Goal: Information Seeking & Learning: Compare options

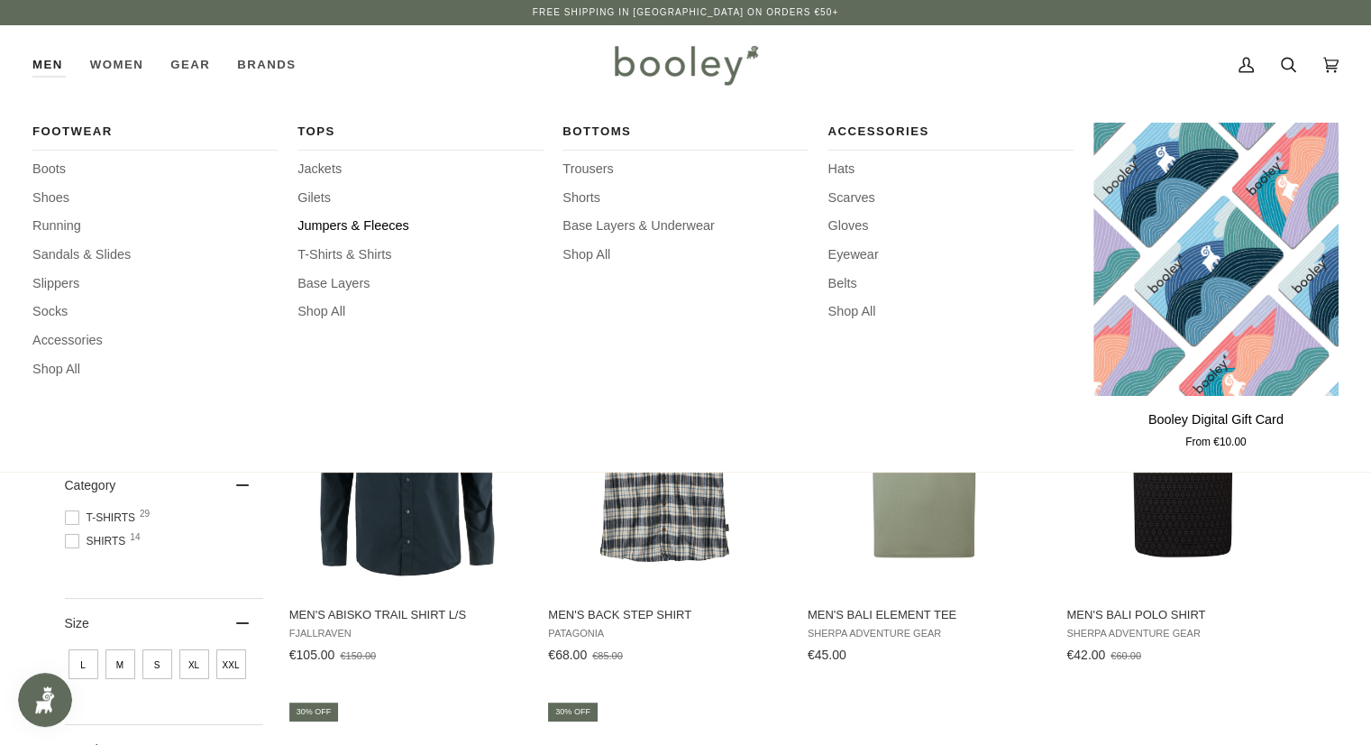
click at [353, 224] on span "Jumpers & Fleeces" at bounding box center [420, 226] width 245 height 20
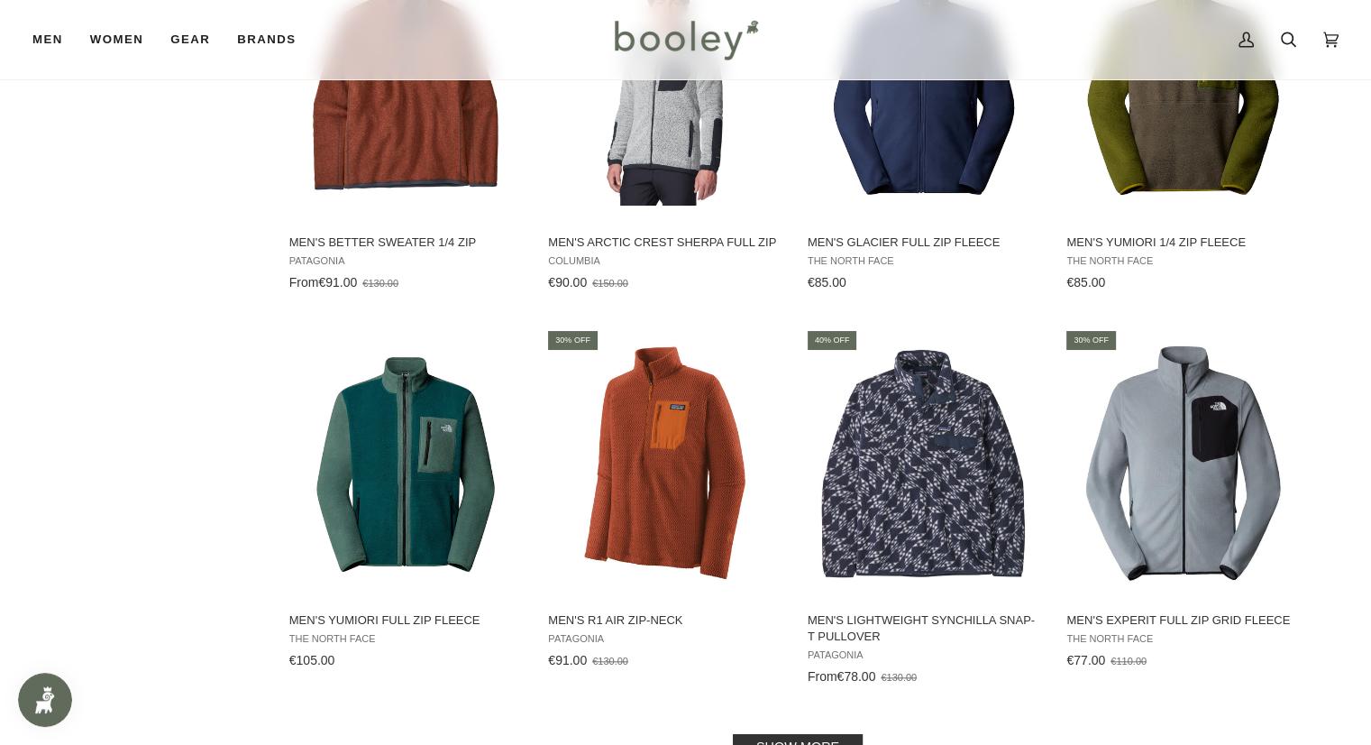
scroll to position [1713, 0]
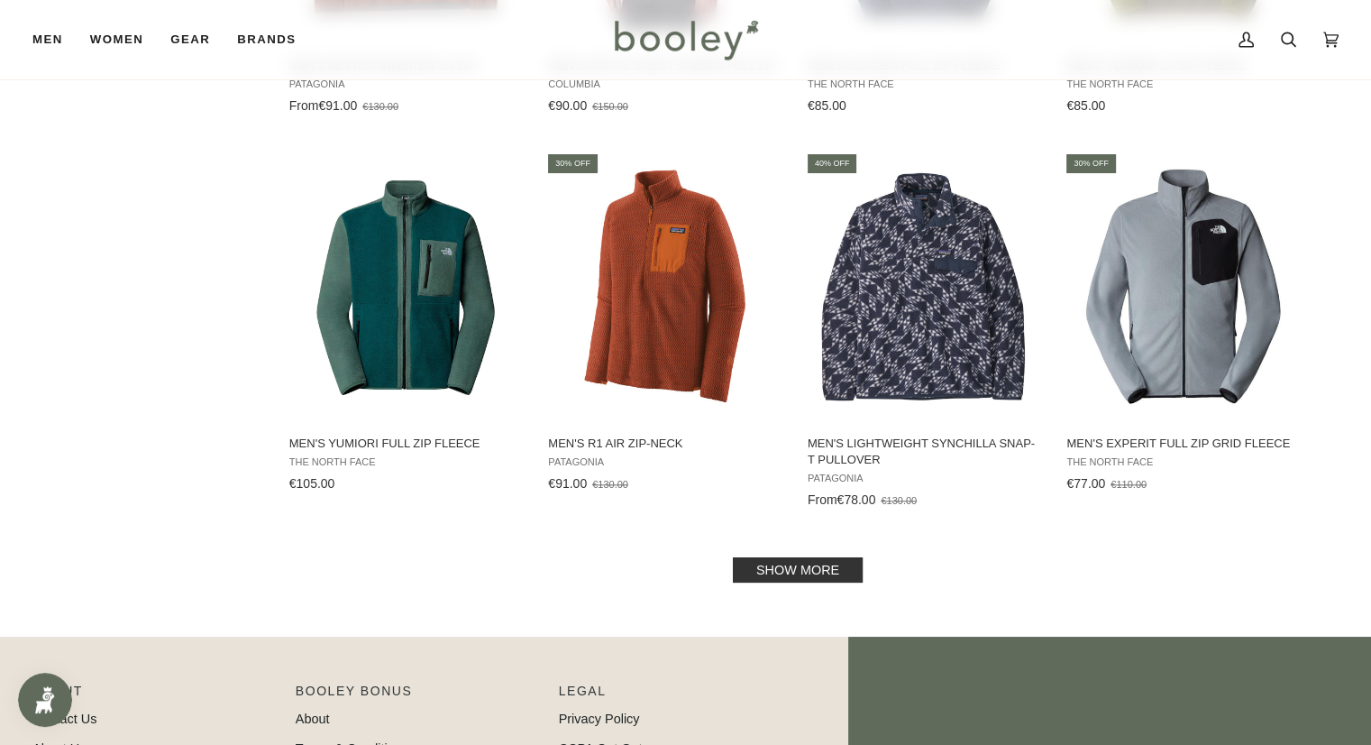
click at [816, 567] on link "Show more" at bounding box center [798, 569] width 130 height 25
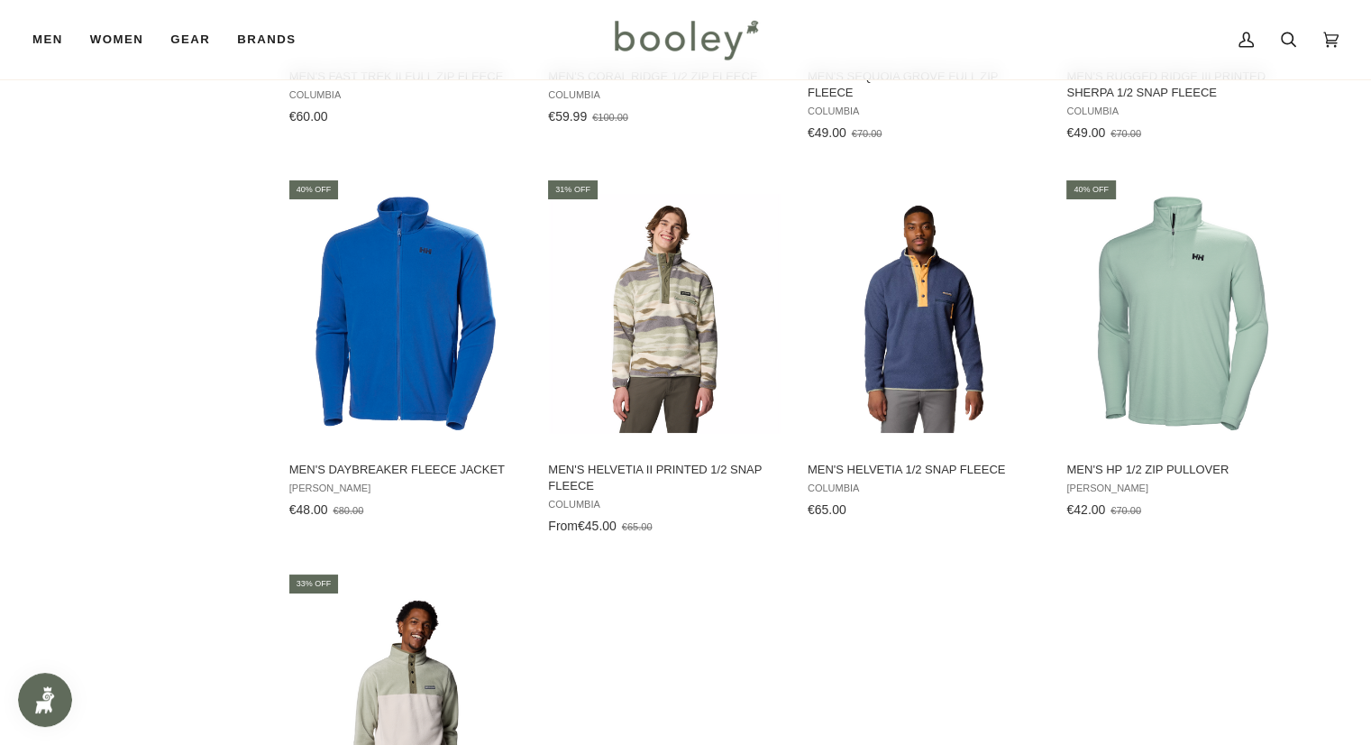
scroll to position [2795, 0]
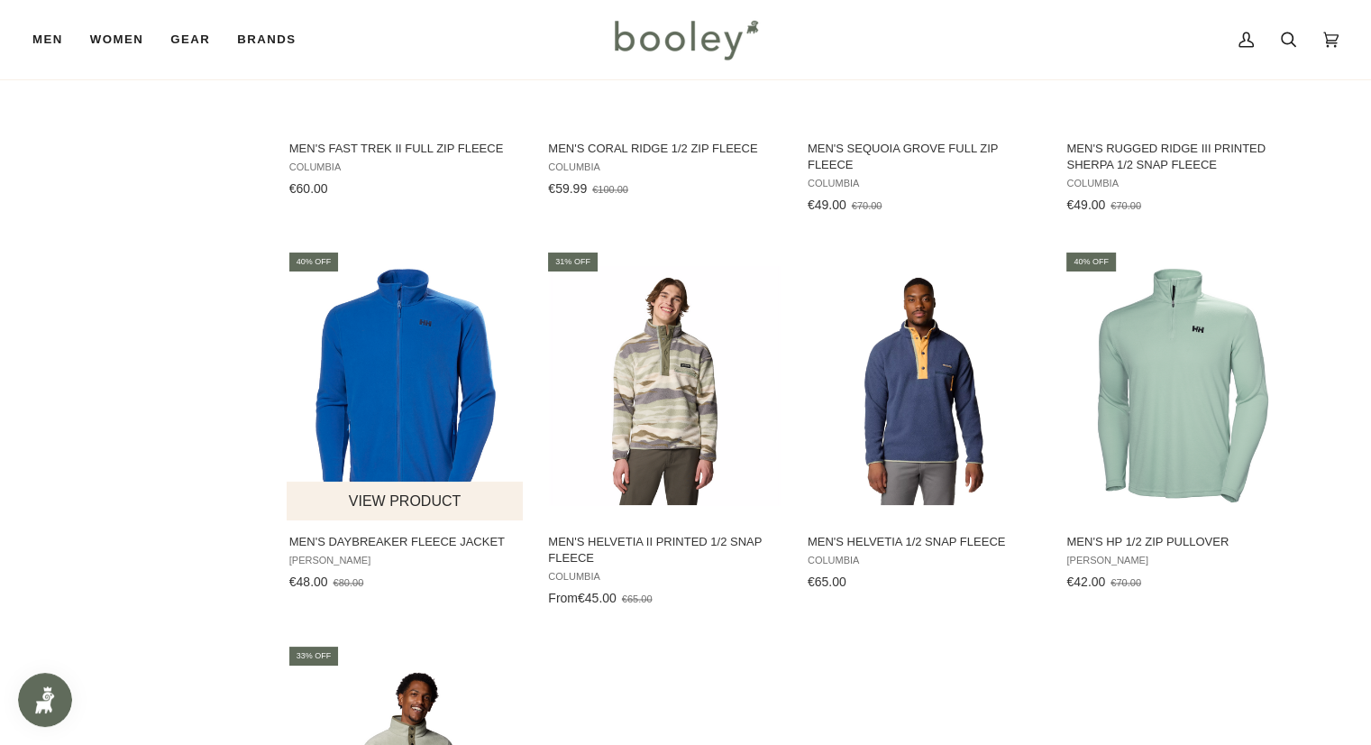
click at [463, 387] on img "Men's Daybreaker Fleece Jacket" at bounding box center [406, 385] width 239 height 239
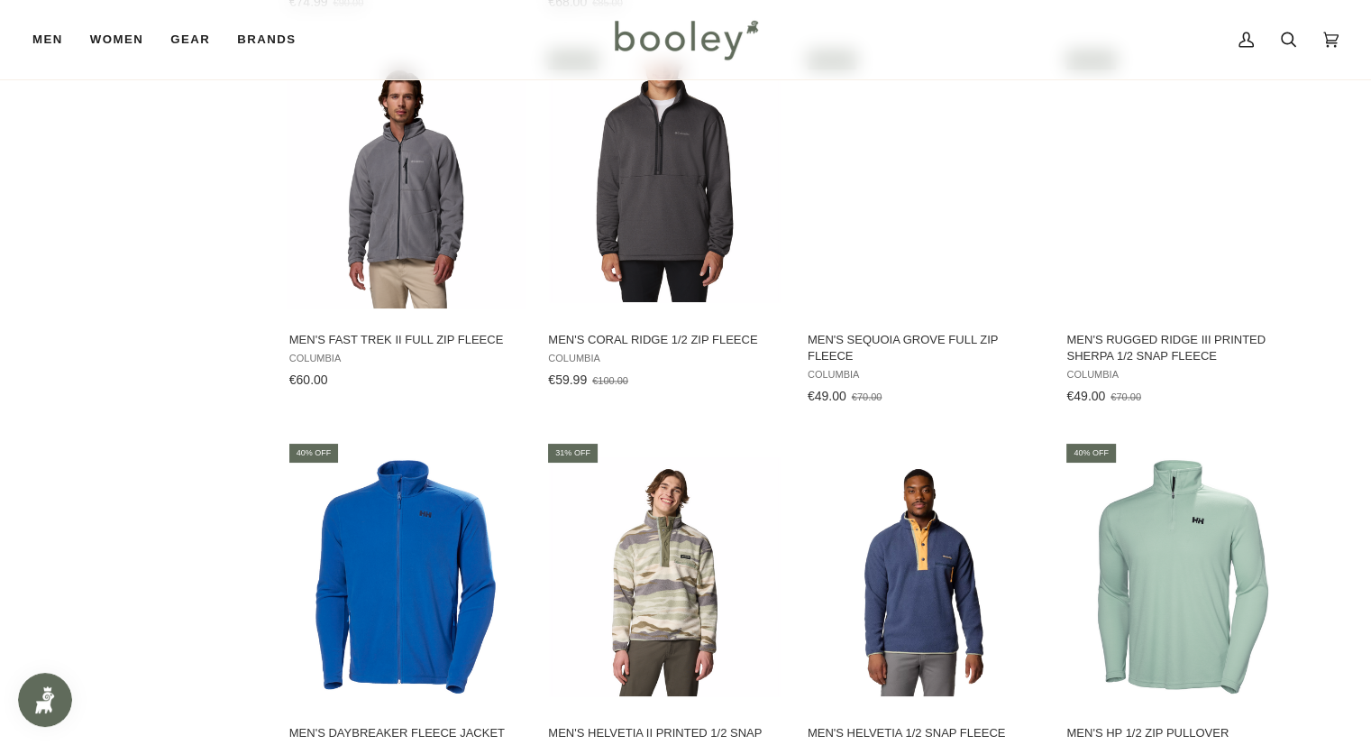
scroll to position [2434, 0]
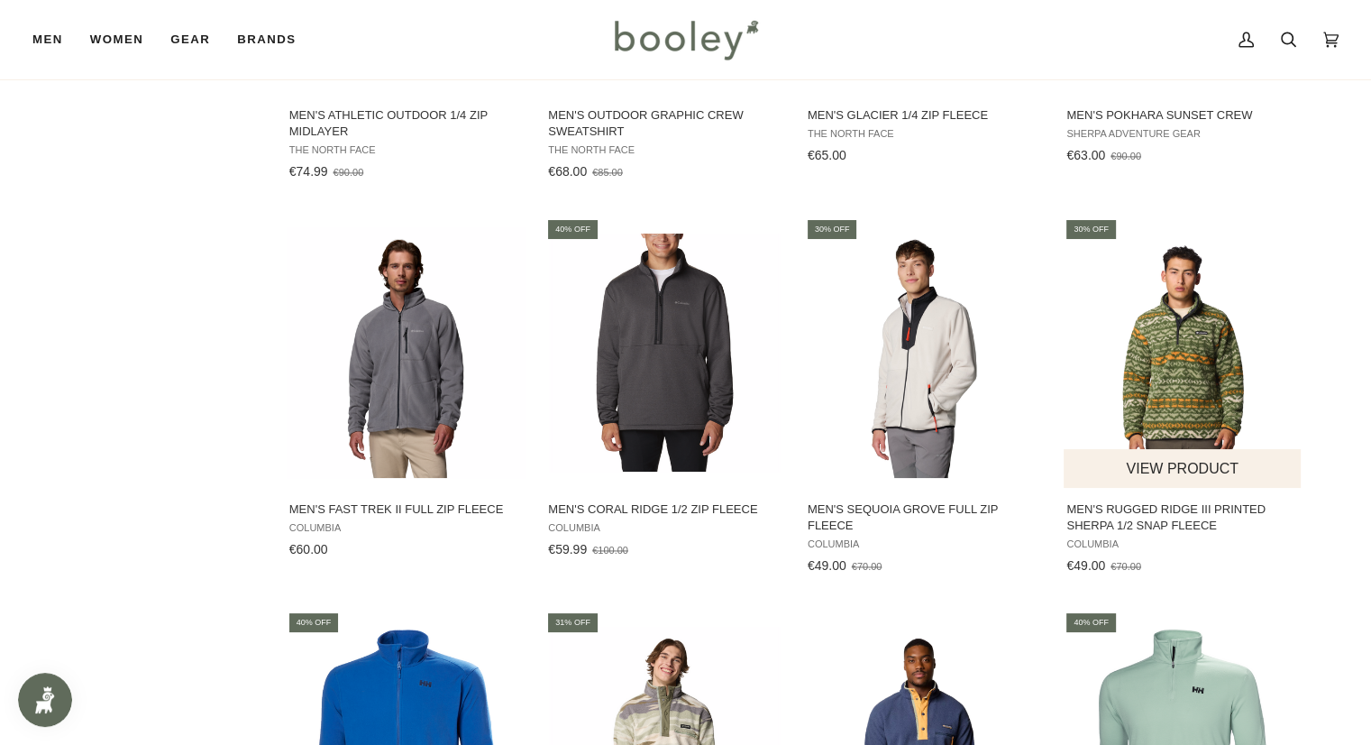
click at [1199, 367] on img "Men's Rugged Ridge III Printed Sherpa 1/2 Snap Fleece" at bounding box center [1183, 352] width 239 height 239
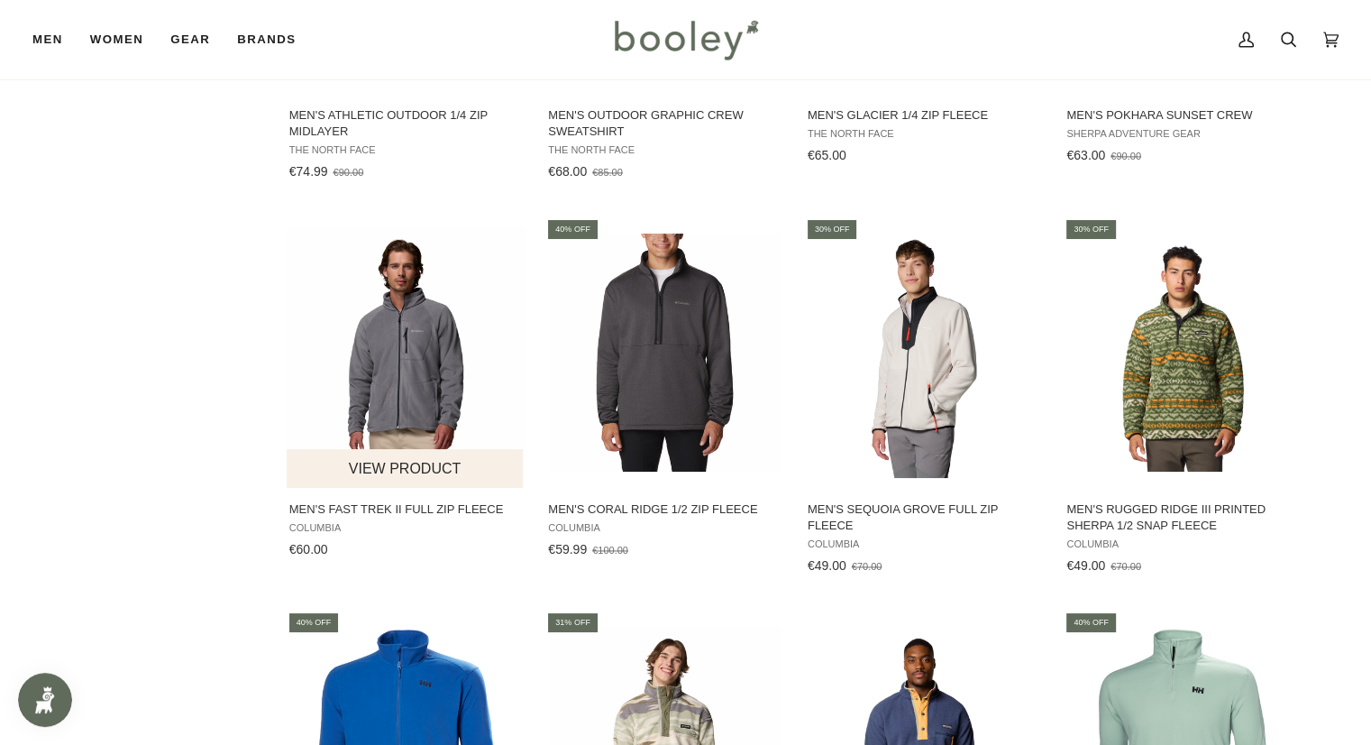
click at [415, 358] on img "Men's Fast Trek II Full Zip Fleece" at bounding box center [406, 352] width 239 height 251
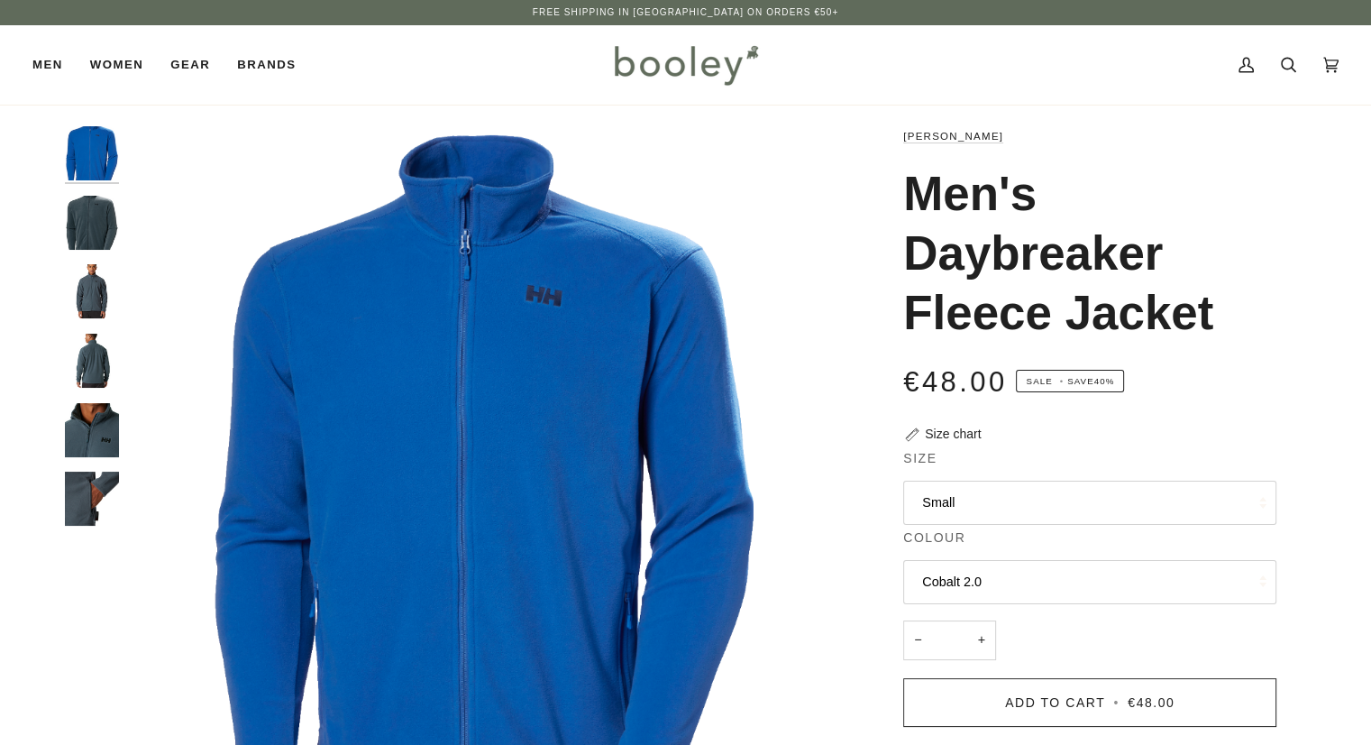
click at [1187, 506] on button "Small" at bounding box center [1089, 503] width 373 height 44
click at [93, 291] on img "Helly Hansen Men's Daybreaker Fleece Jacket Alpine Frost - Booley Galway" at bounding box center [92, 291] width 54 height 54
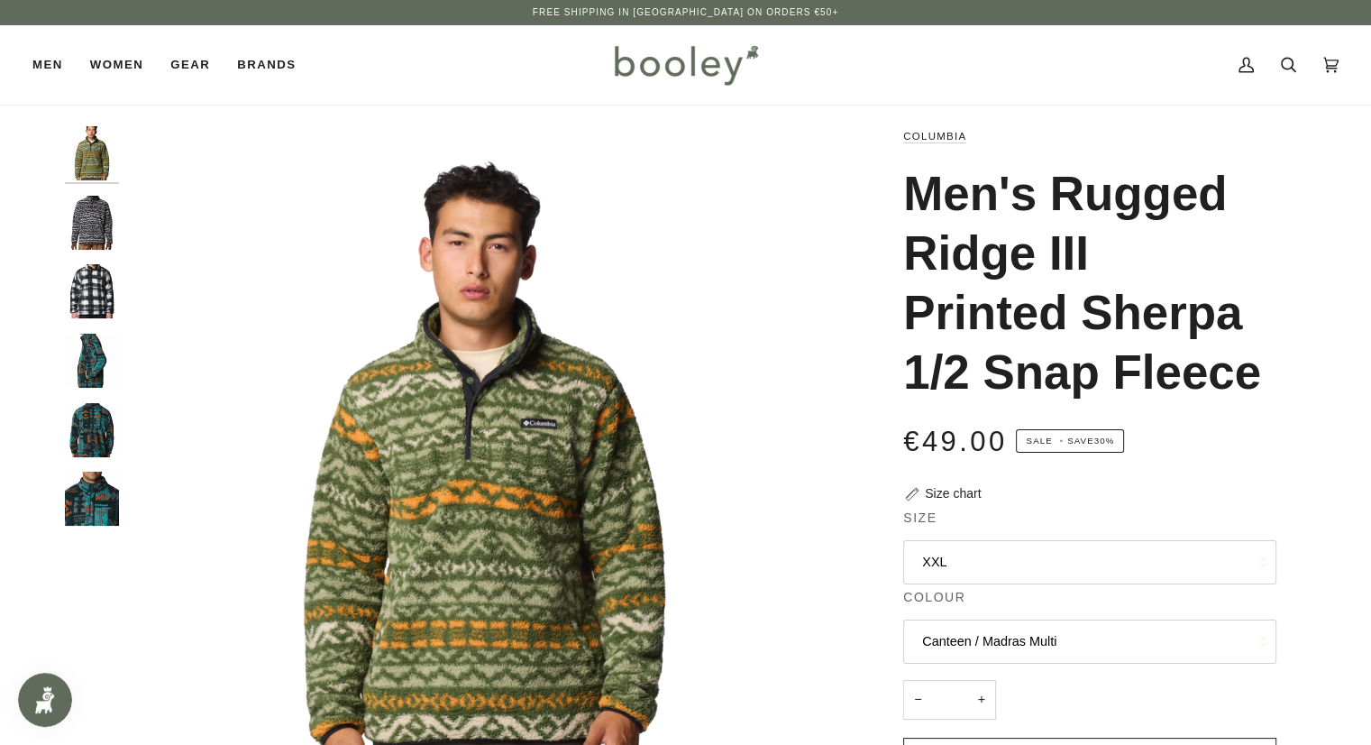
click at [96, 224] on img "Columbia Men's Rugged Ridge III Printed Sherpa 1/2 Snap Fleece Dark Stone / Mad…" at bounding box center [92, 223] width 54 height 54
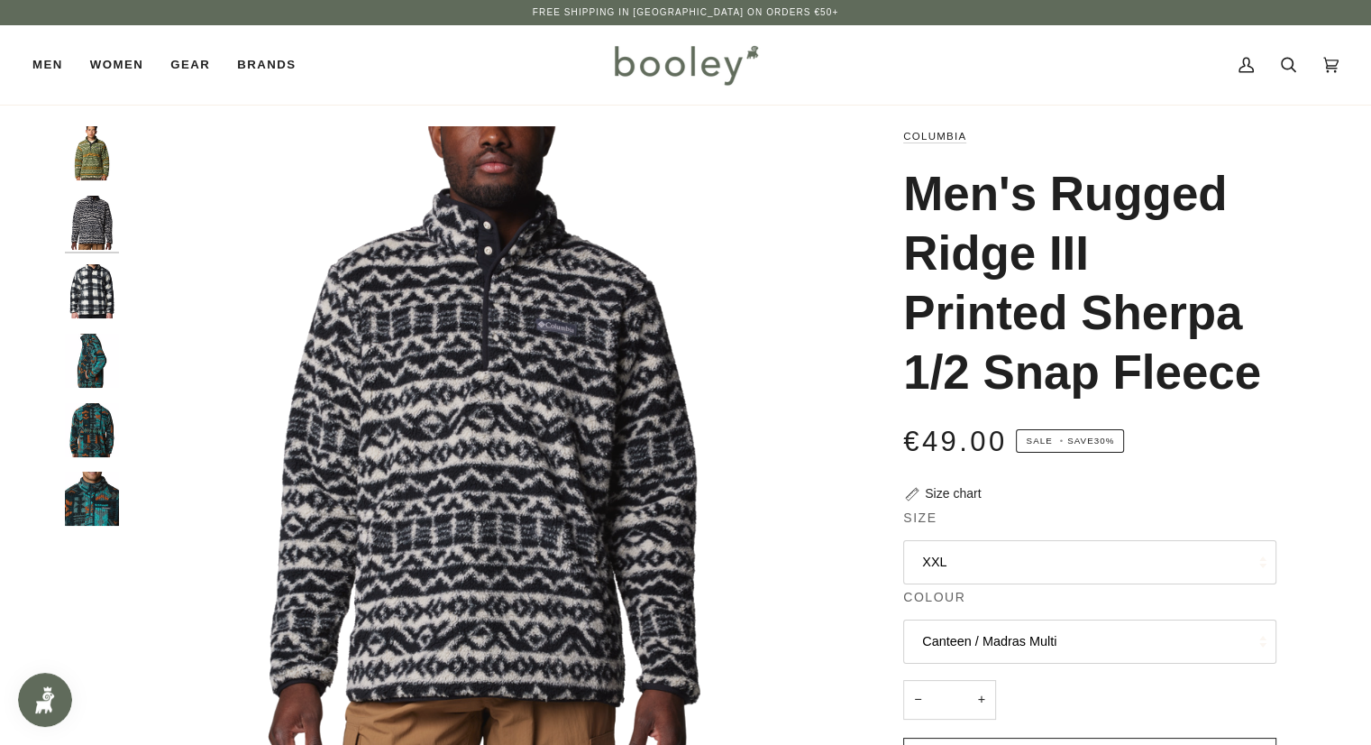
click at [95, 430] on img "Columbia Men's Rugged Ridge II Printed Sherpa 1/2 Snap Fleece Night Wave Pathwa…" at bounding box center [92, 430] width 54 height 54
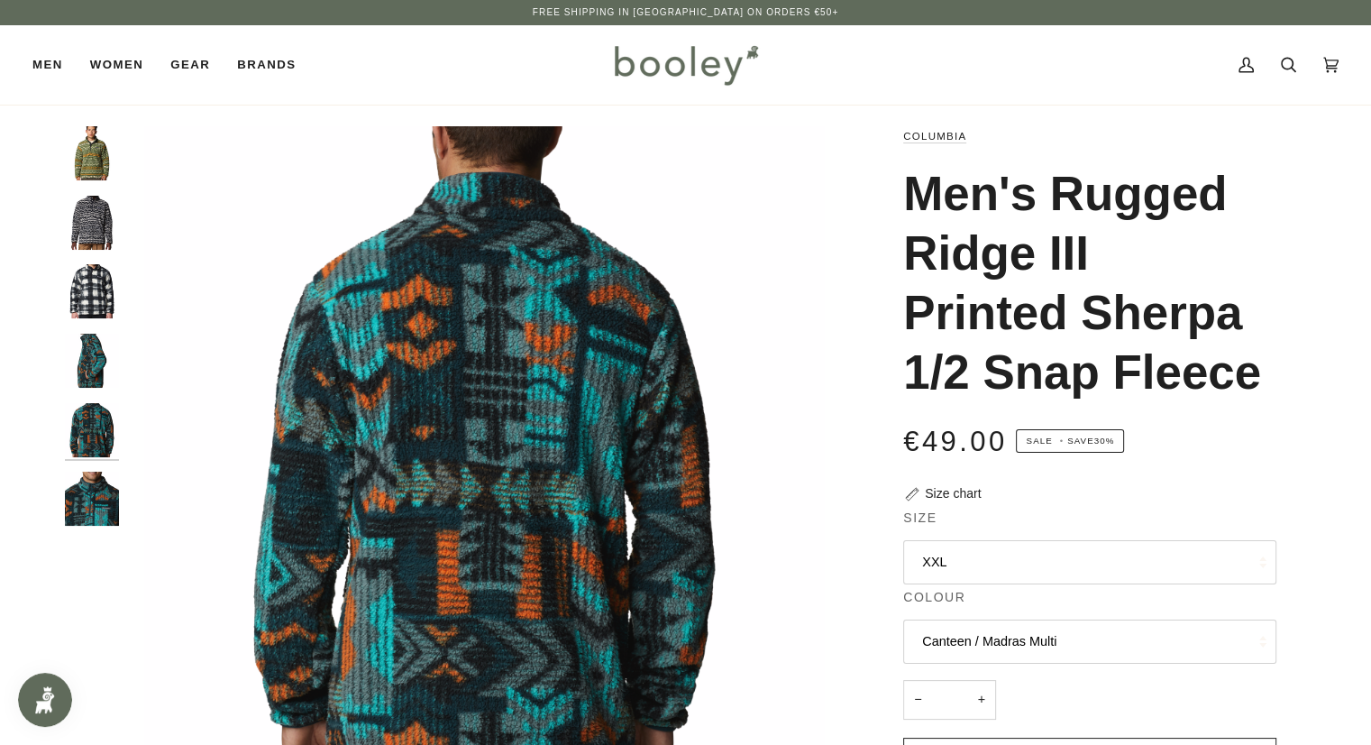
click at [90, 164] on img "Columbia Men's Rugged Ridge III Printed Sherpa 1/2 Snap Fleece Canteen / Madras…" at bounding box center [92, 153] width 54 height 54
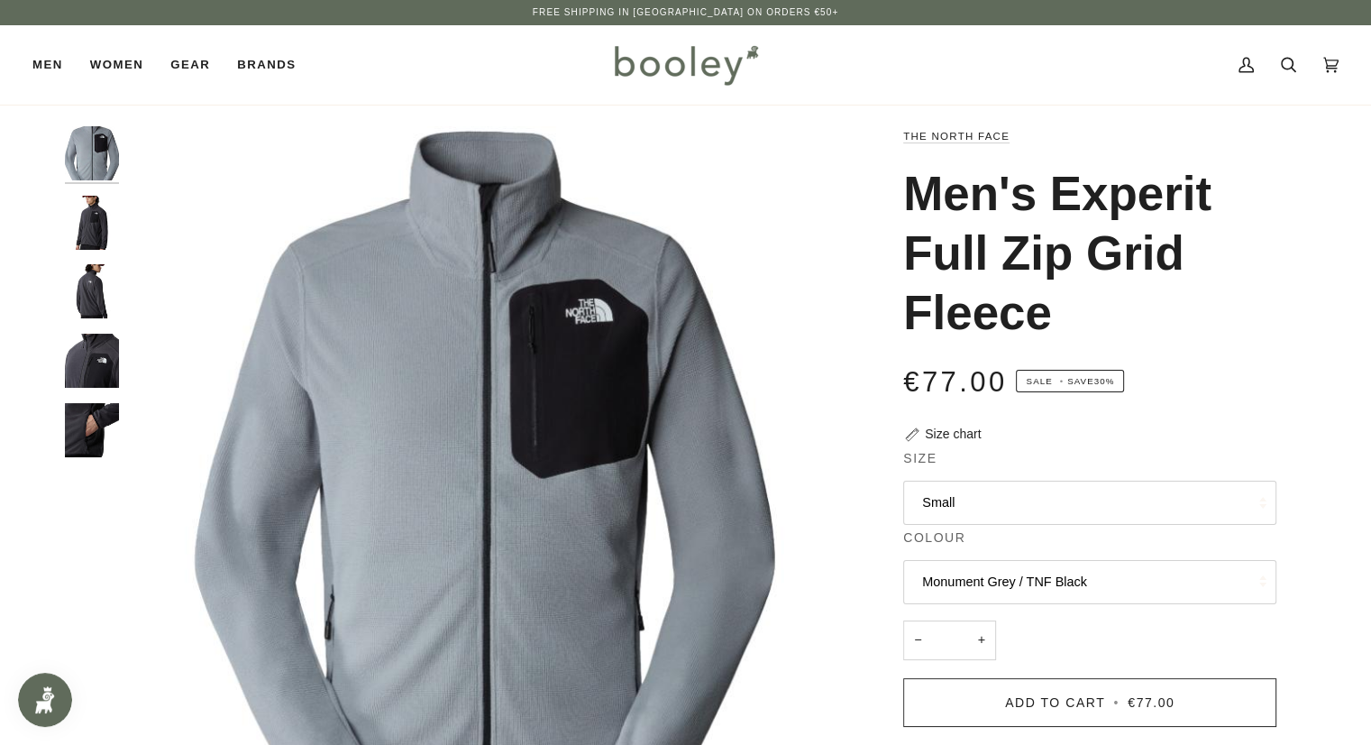
click at [105, 241] on img "The North Face Men's Experit Grid Fleece - Booley Galway" at bounding box center [92, 223] width 54 height 54
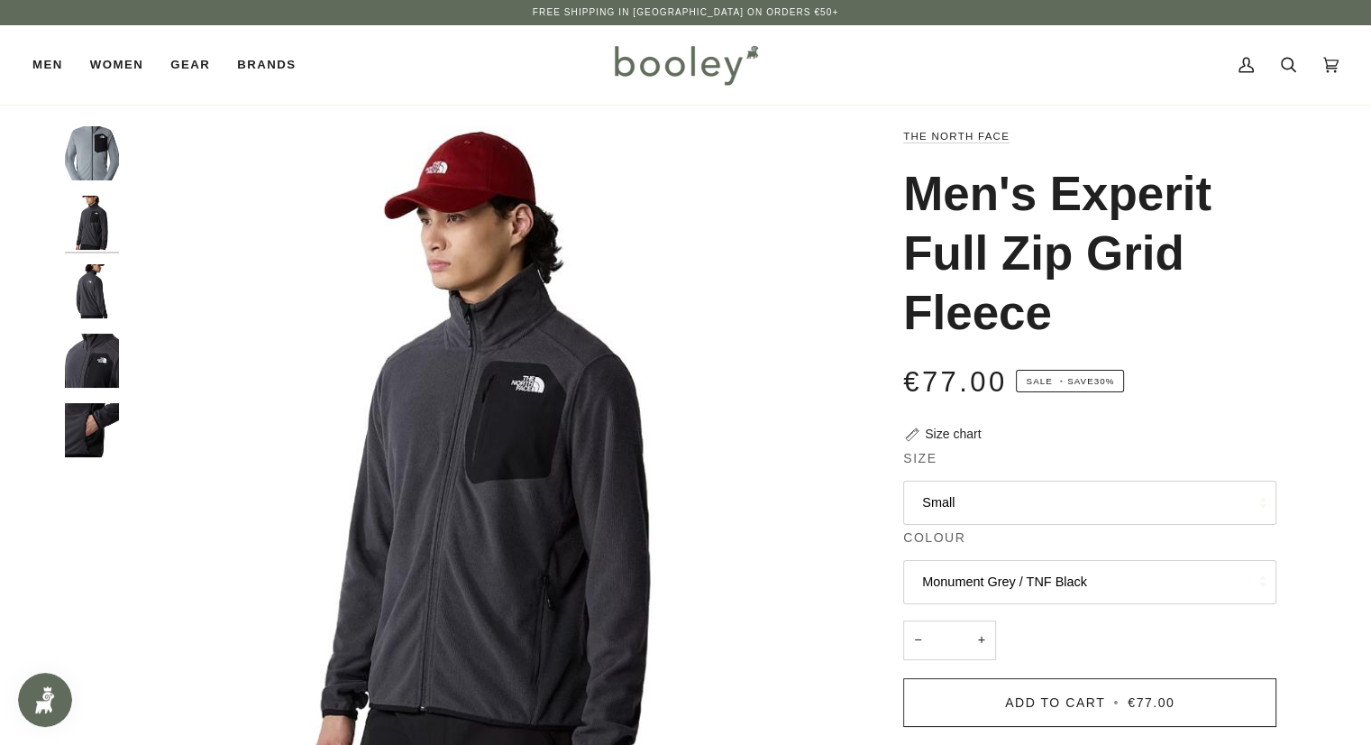
click at [90, 162] on img "The North Face Men's Experit Grid Fleece Monument Grey / TNF Black - Booley Gal…" at bounding box center [92, 153] width 54 height 54
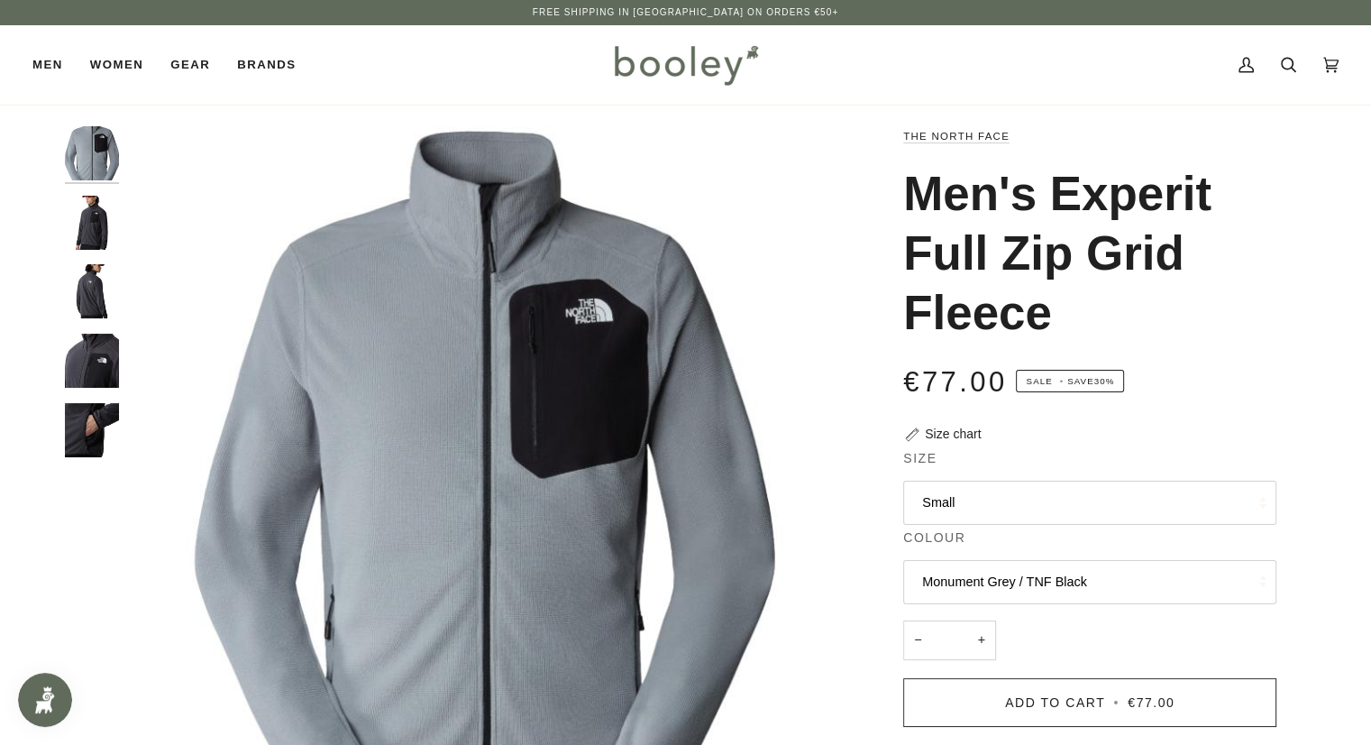
click at [1128, 512] on button "Small" at bounding box center [1089, 503] width 373 height 44
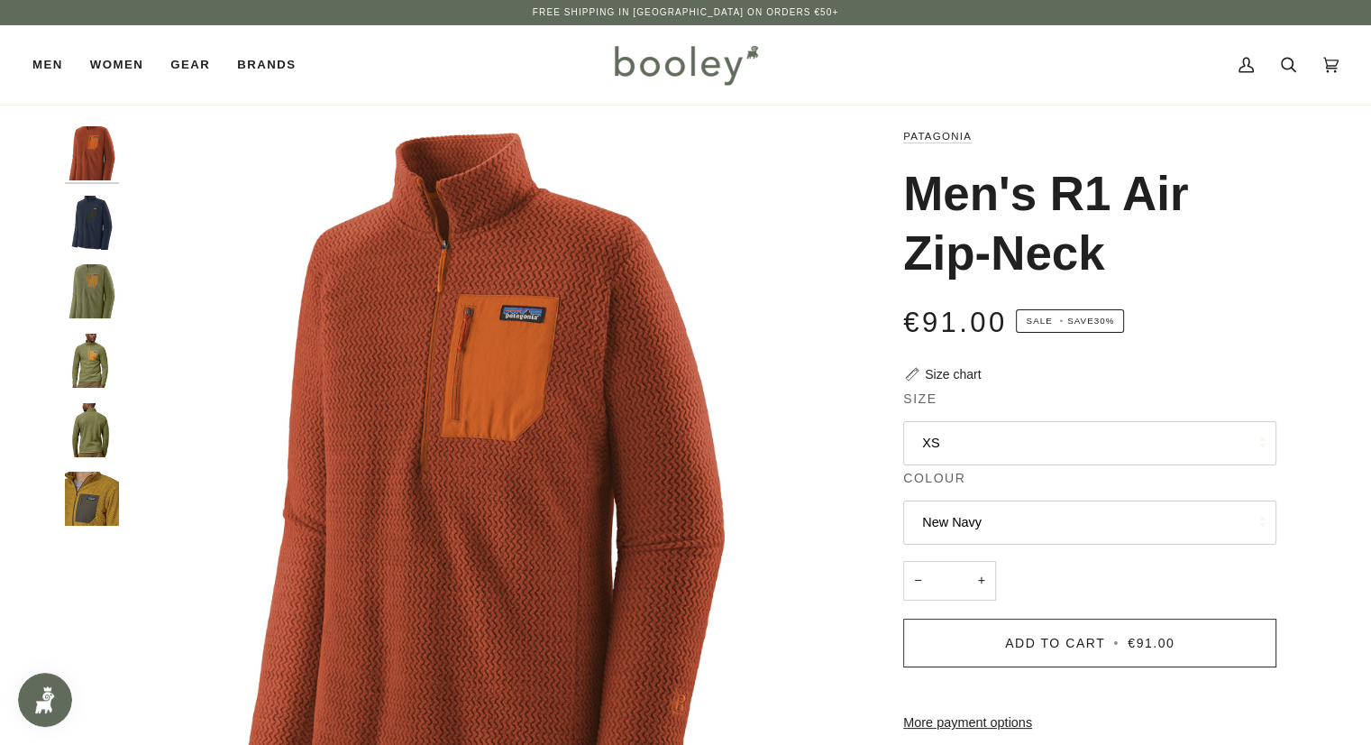
click at [1247, 452] on button "XS" at bounding box center [1089, 443] width 373 height 44
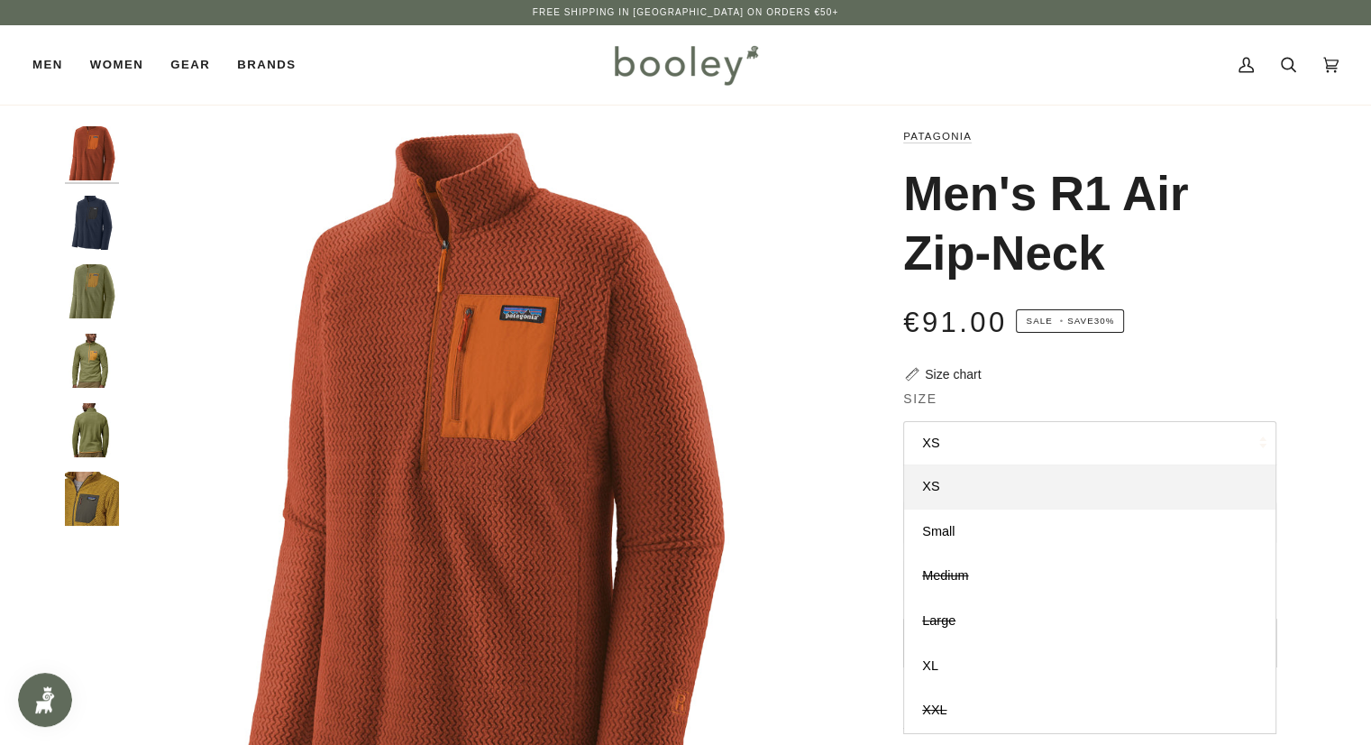
click at [104, 298] on img "Patagonia Men's R1 Air Zip-Neck Buckhorn Green - Booley Galway" at bounding box center [92, 291] width 54 height 54
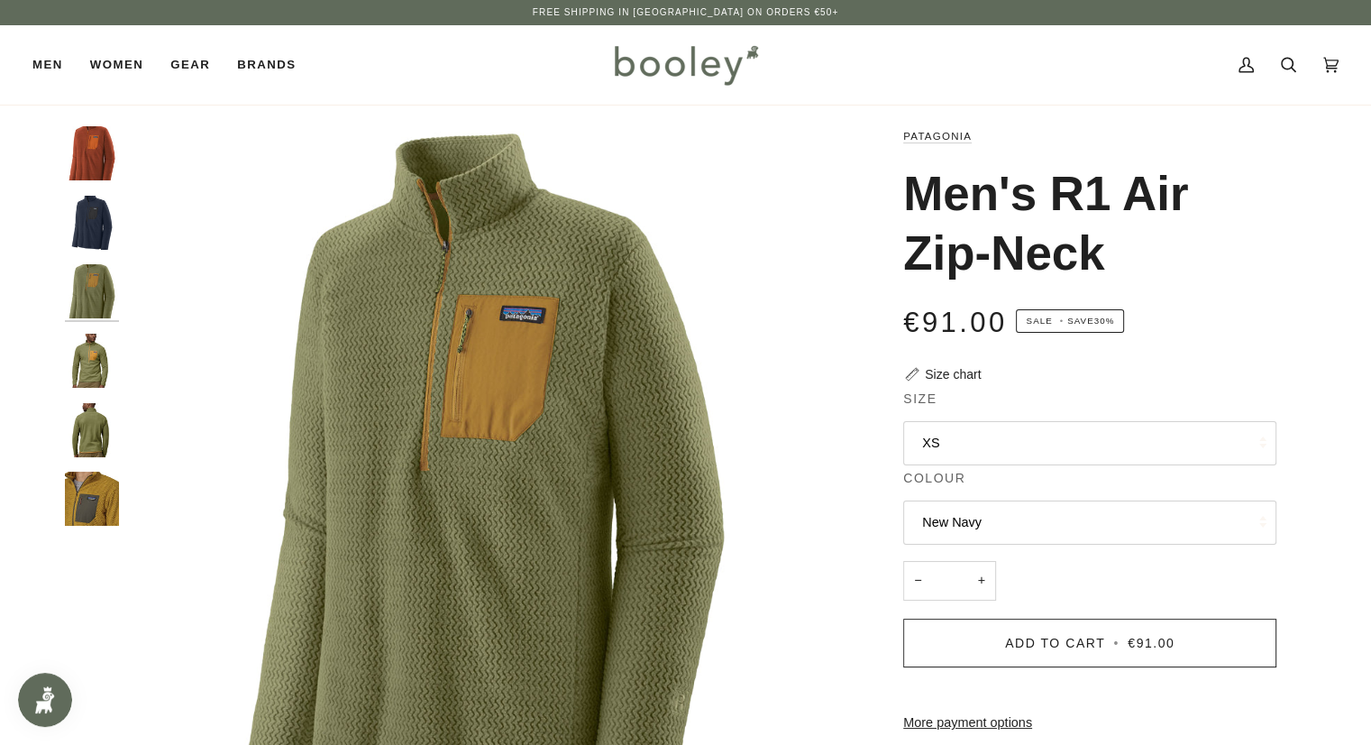
click at [1060, 454] on button "XS" at bounding box center [1089, 443] width 373 height 44
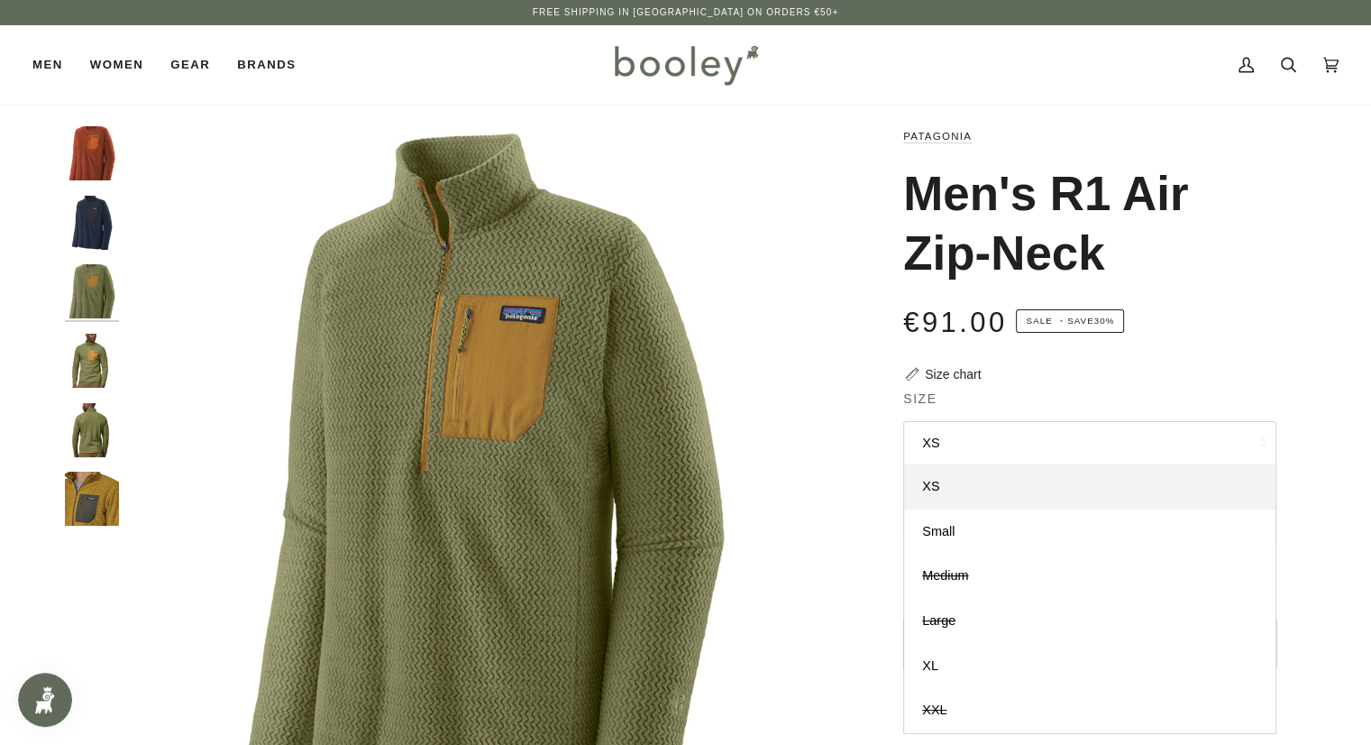
click at [96, 498] on img "Patagonia Men's R1 Air Zip-Neck - Booley Galway" at bounding box center [92, 498] width 54 height 54
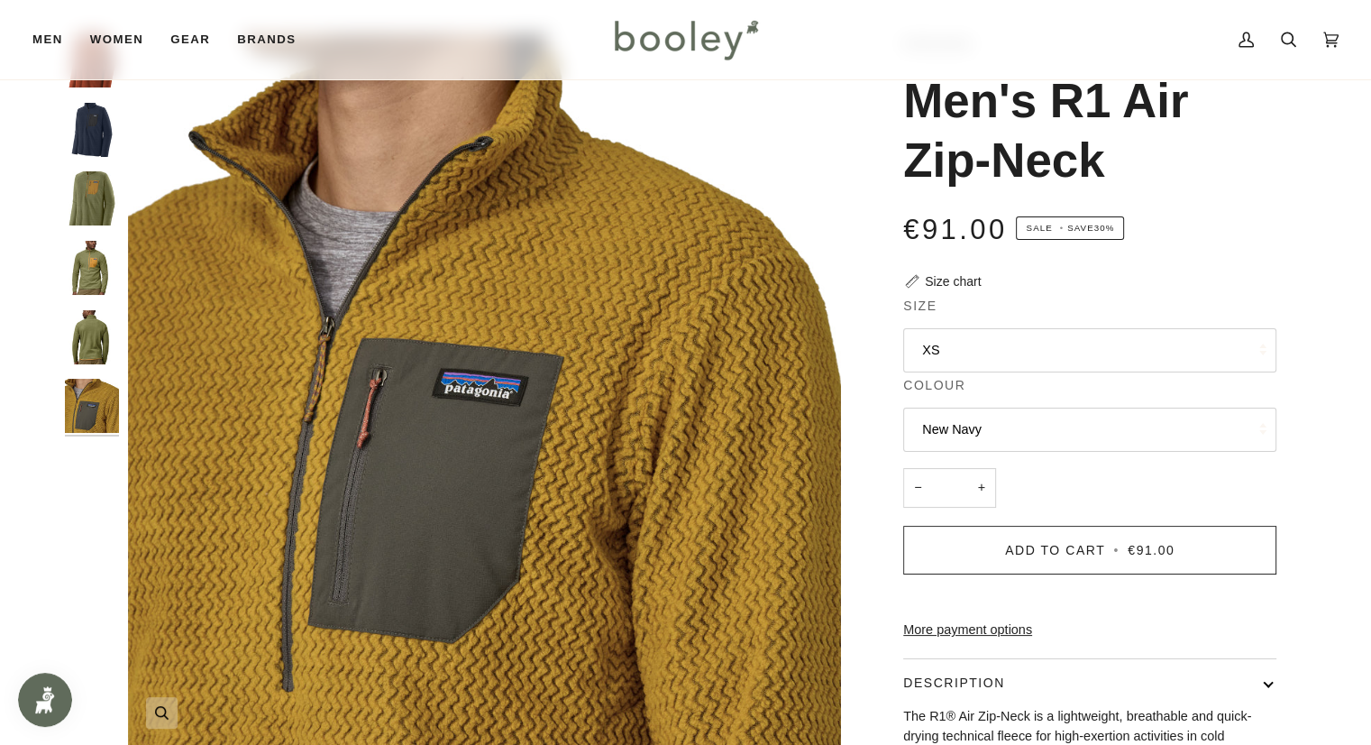
scroll to position [180, 0]
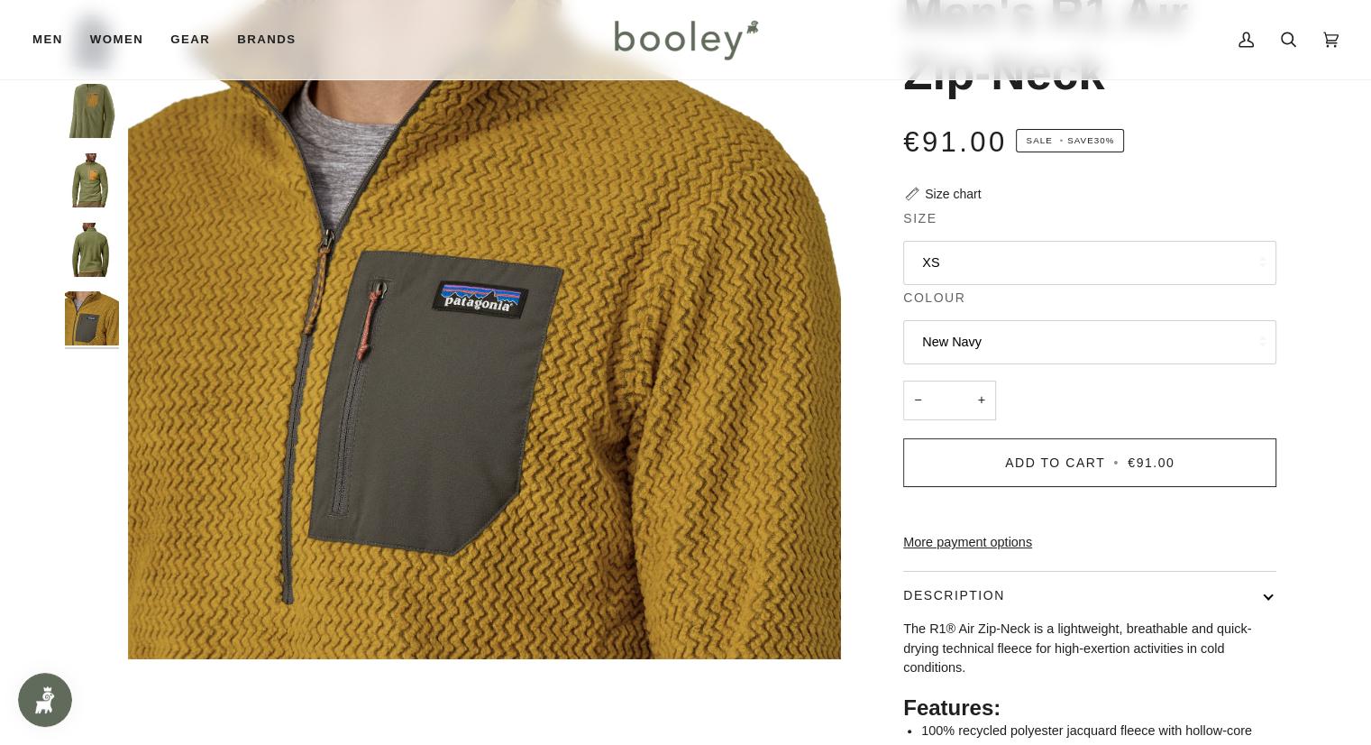
click at [1147, 268] on button "XS" at bounding box center [1089, 263] width 373 height 44
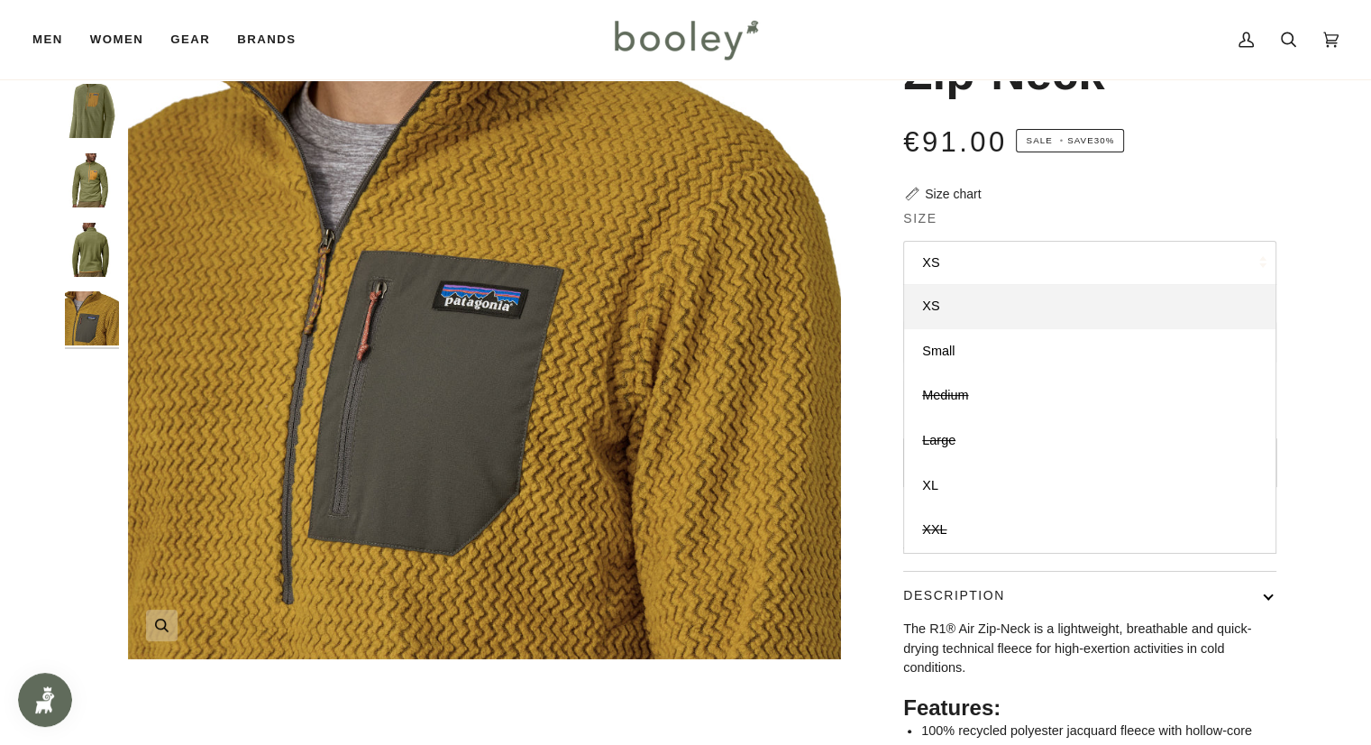
scroll to position [0, 0]
